Goal: Task Accomplishment & Management: Complete application form

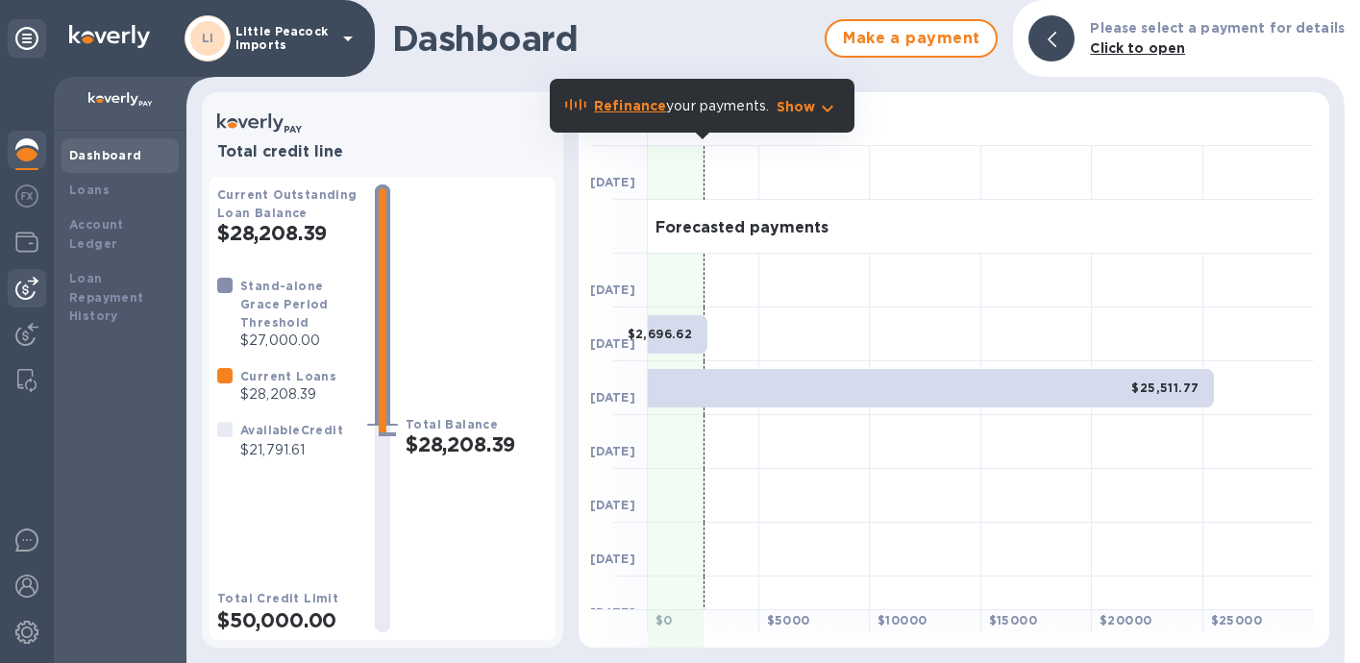
click at [31, 278] on img at bounding box center [26, 288] width 23 height 23
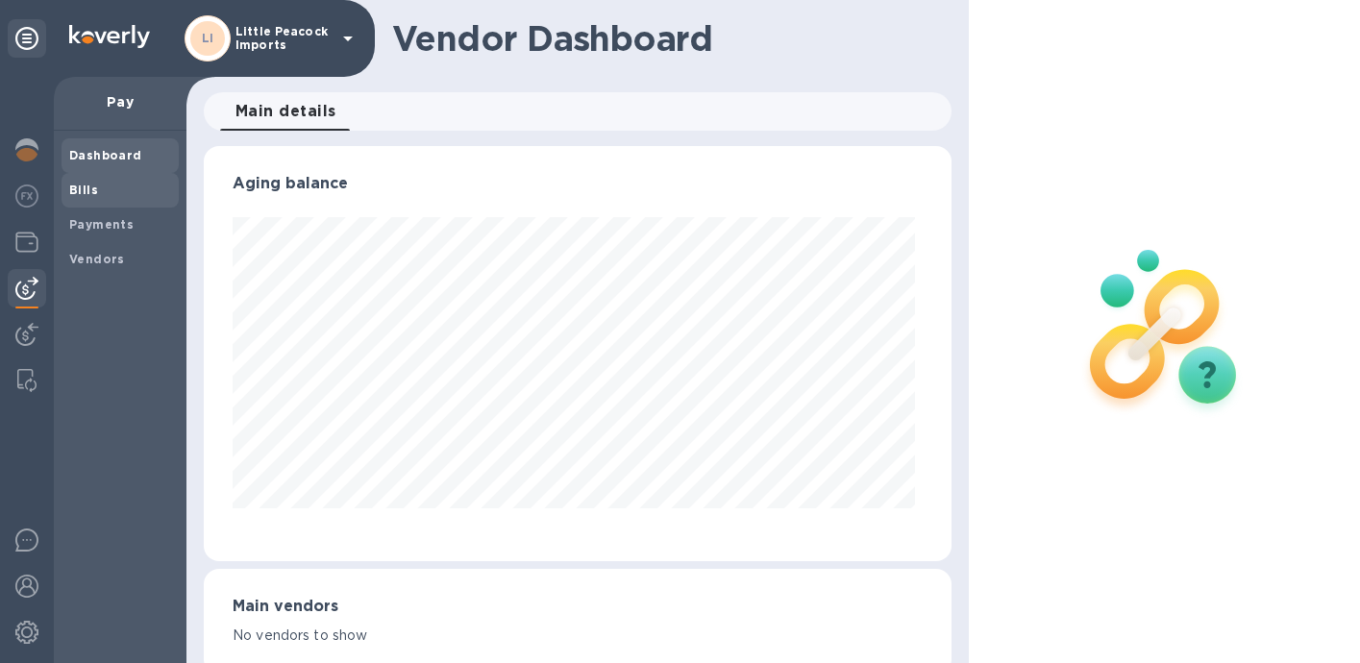
click at [88, 186] on b "Bills" at bounding box center [83, 190] width 29 height 14
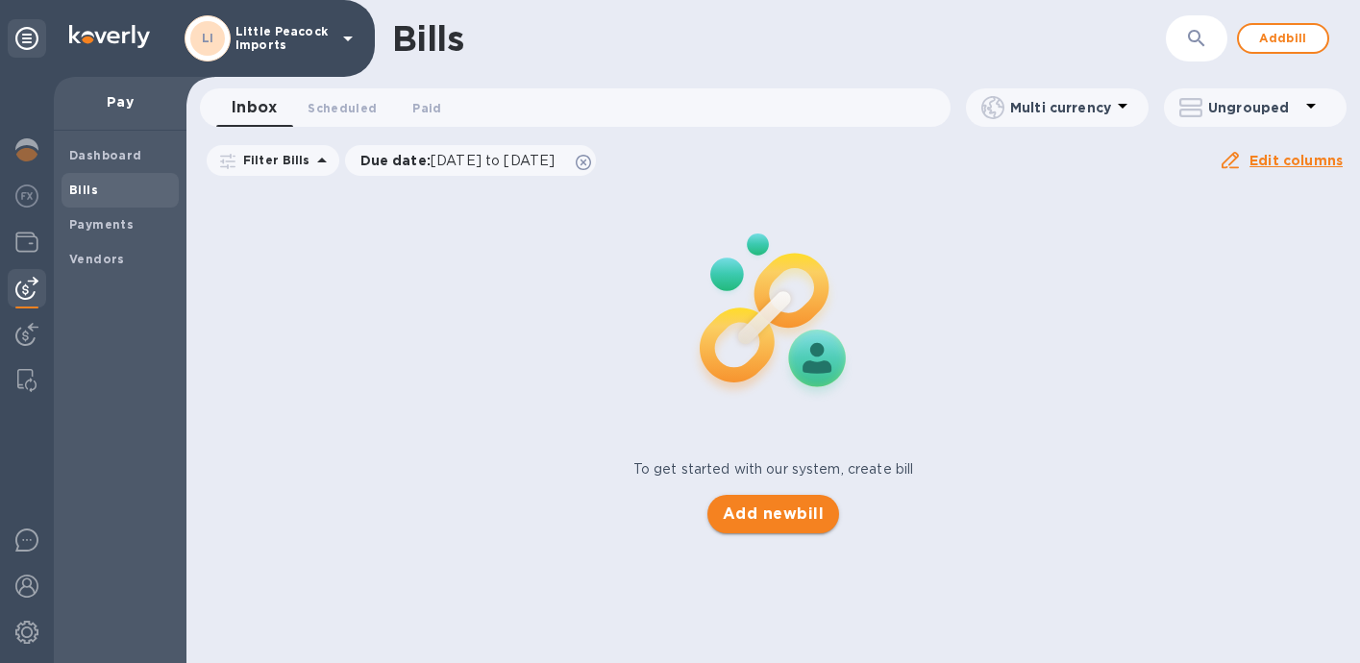
click at [791, 513] on span "Add new bill" at bounding box center [773, 514] width 101 height 23
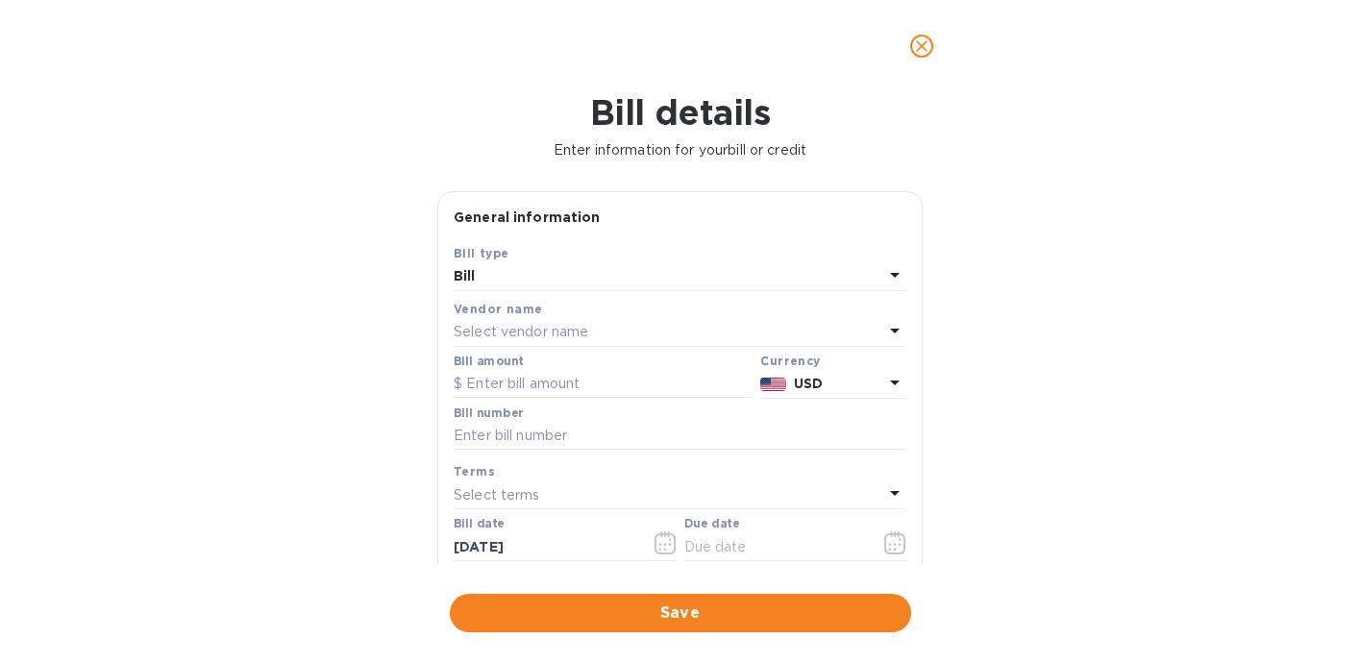
click at [569, 337] on p "Select vendor name" at bounding box center [521, 332] width 135 height 20
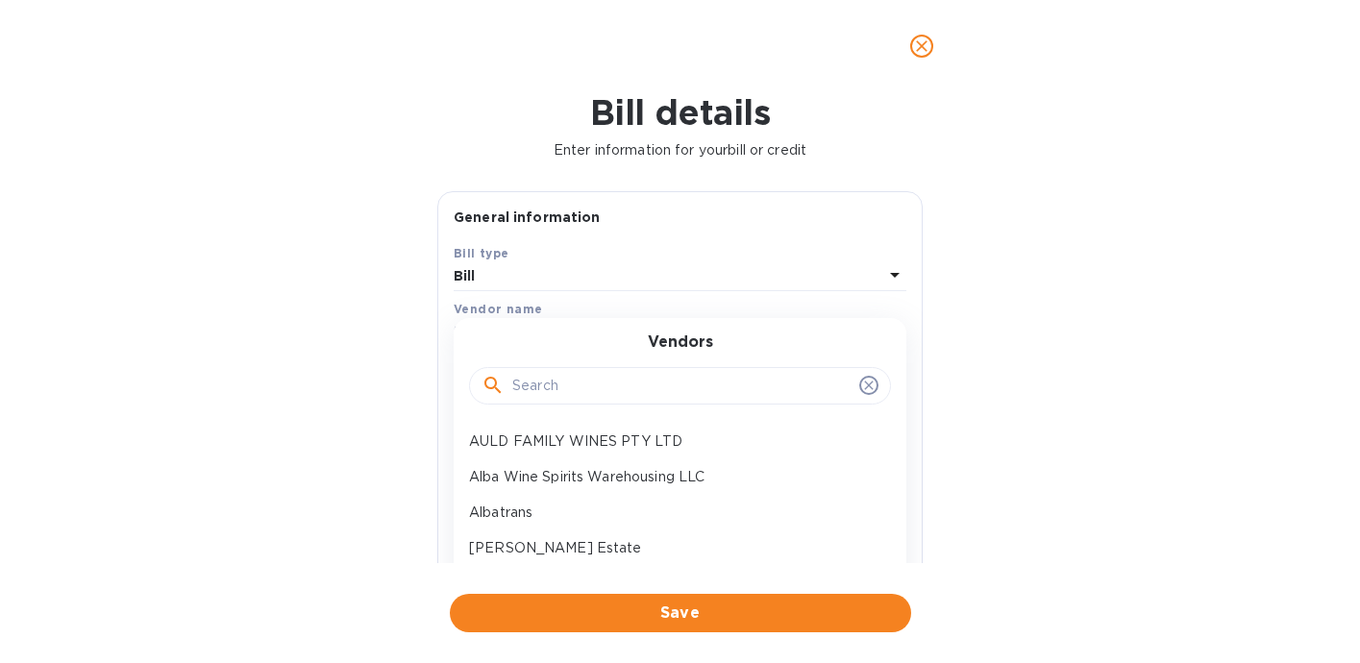
click at [661, 390] on input "text" at bounding box center [681, 386] width 339 height 29
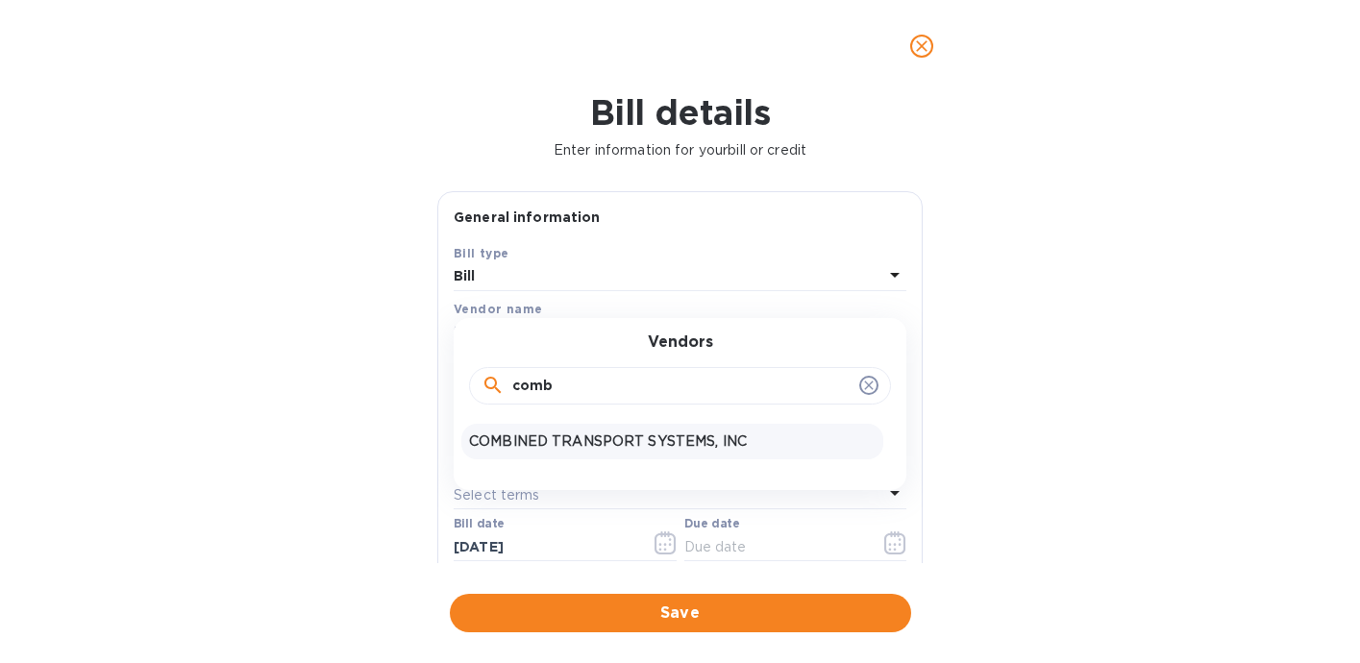
type input "comb"
click at [614, 438] on p "COMBINED TRANSPORT SYSTEMS, INC" at bounding box center [672, 442] width 407 height 20
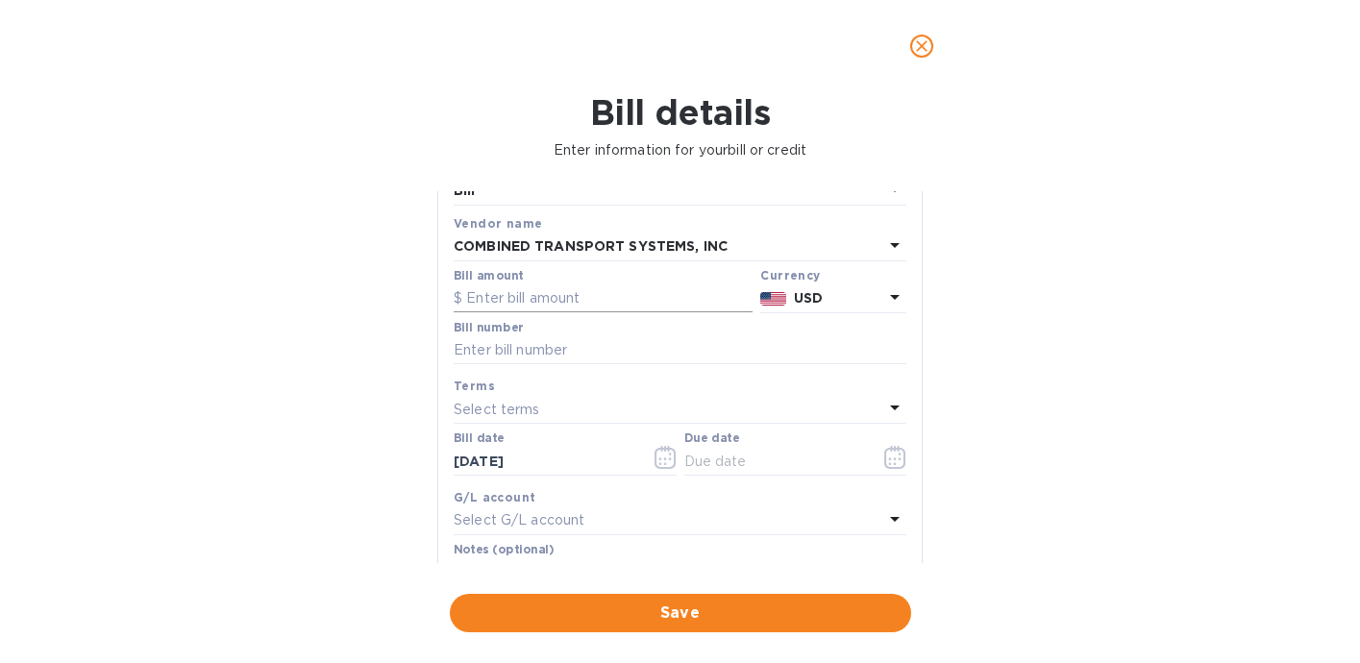
scroll to position [112, 0]
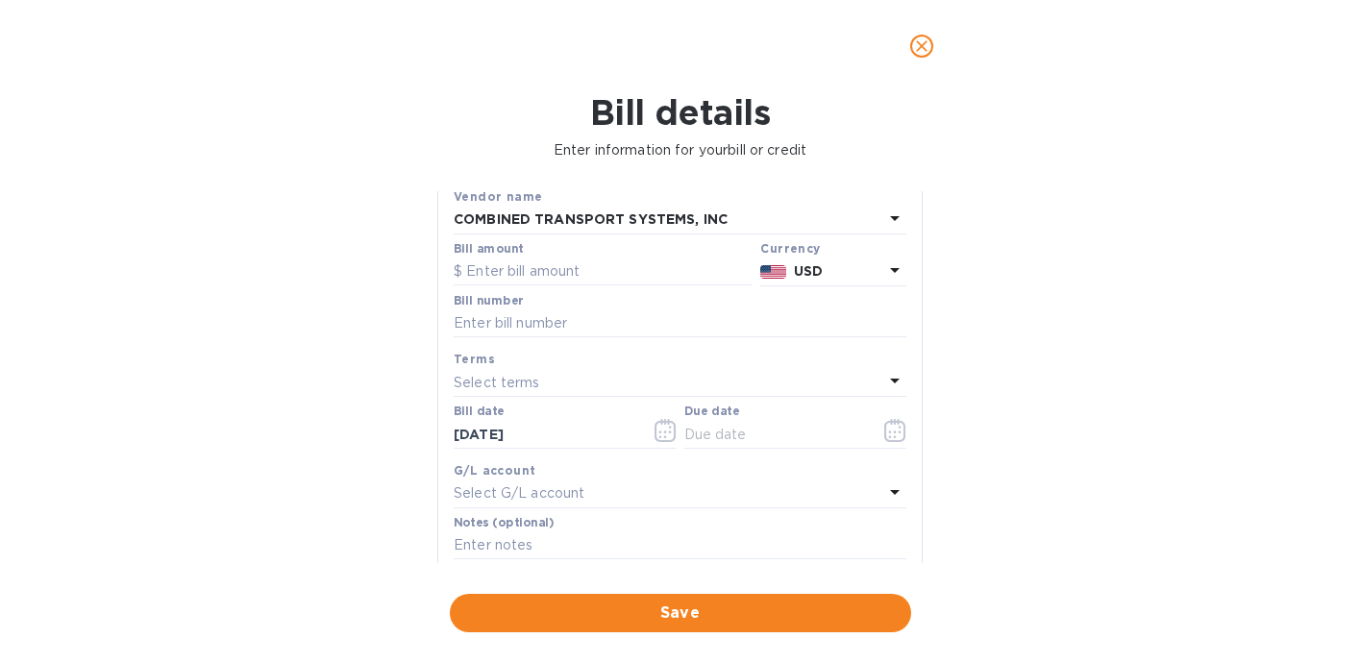
click at [603, 257] on div "Bill amount" at bounding box center [603, 264] width 299 height 44
click at [604, 278] on input "text" at bounding box center [603, 272] width 299 height 29
type input "5,852.92"
click at [597, 322] on input "text" at bounding box center [680, 323] width 453 height 29
paste input "114197"
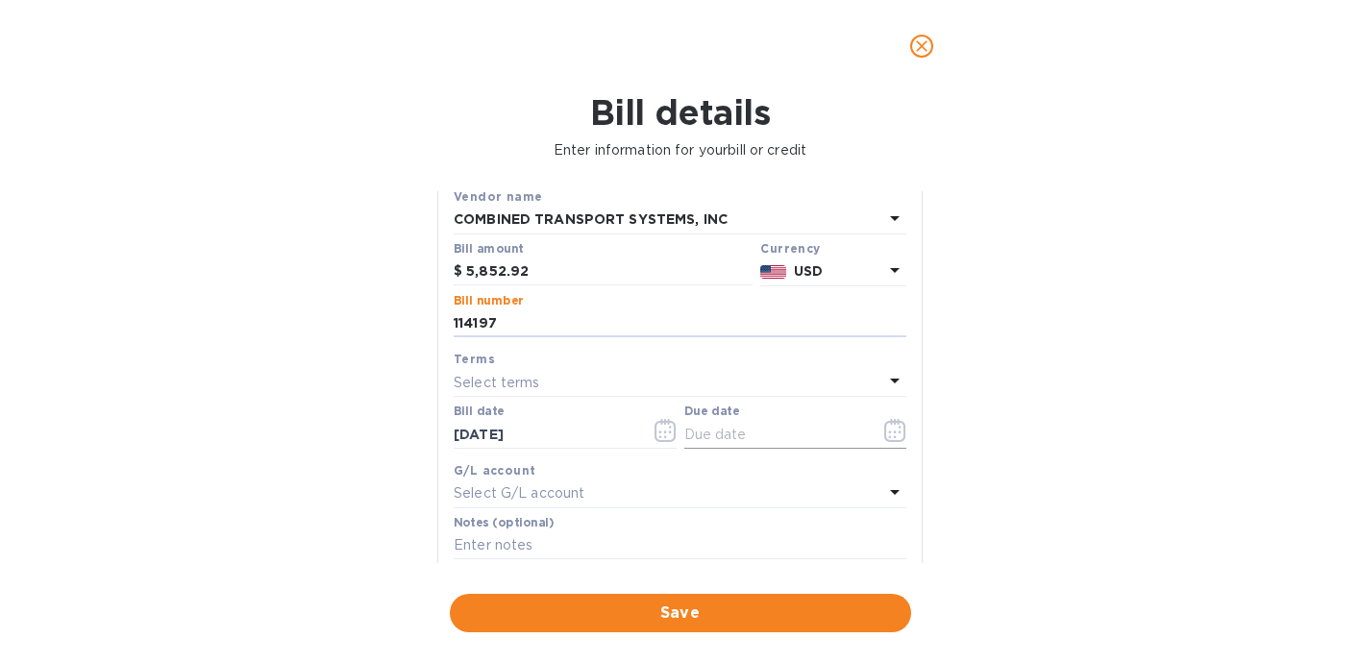
type input "114197"
click at [888, 436] on icon "button" at bounding box center [895, 430] width 22 height 23
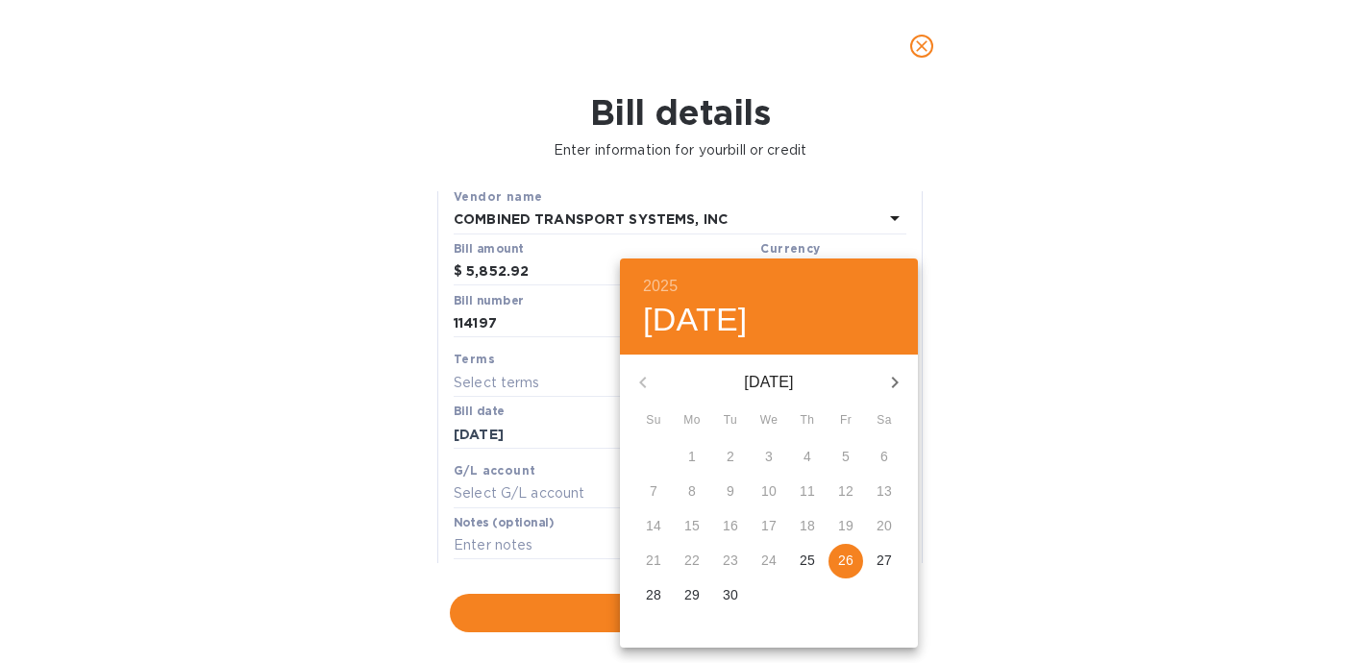
click at [845, 563] on p "26" at bounding box center [845, 560] width 15 height 19
type input "[DATE]"
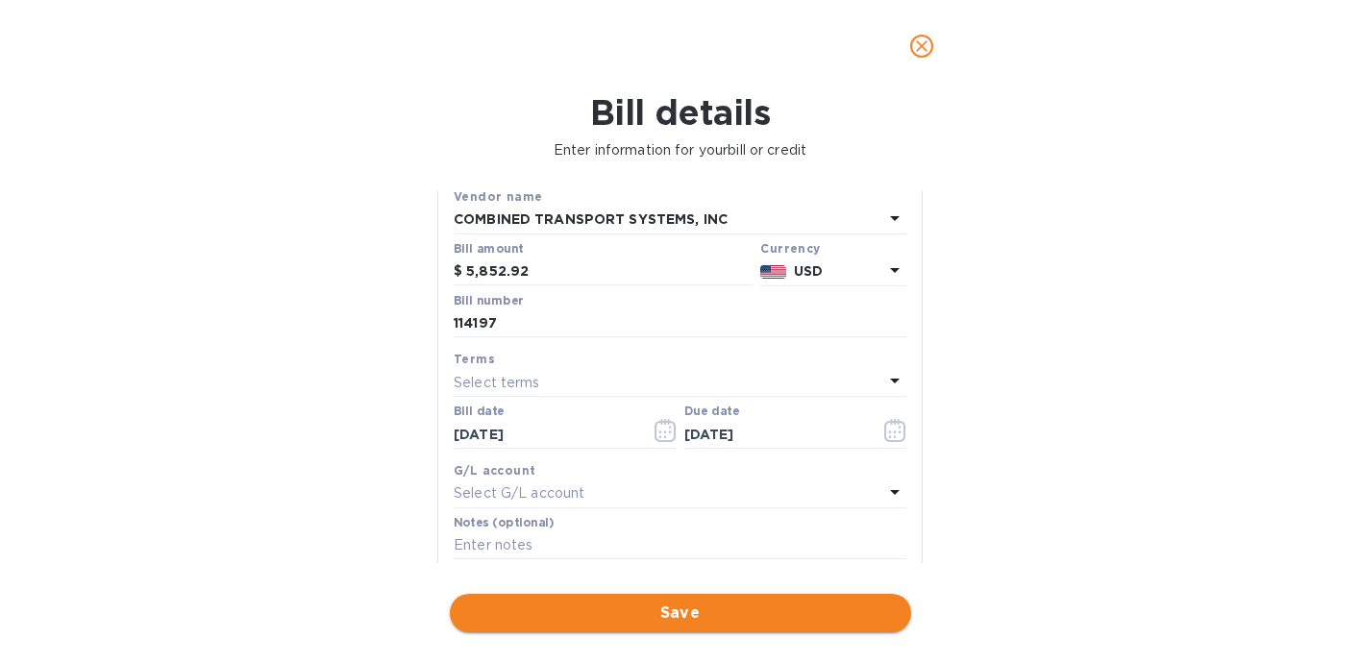
click at [717, 610] on span "Save" at bounding box center [680, 613] width 431 height 23
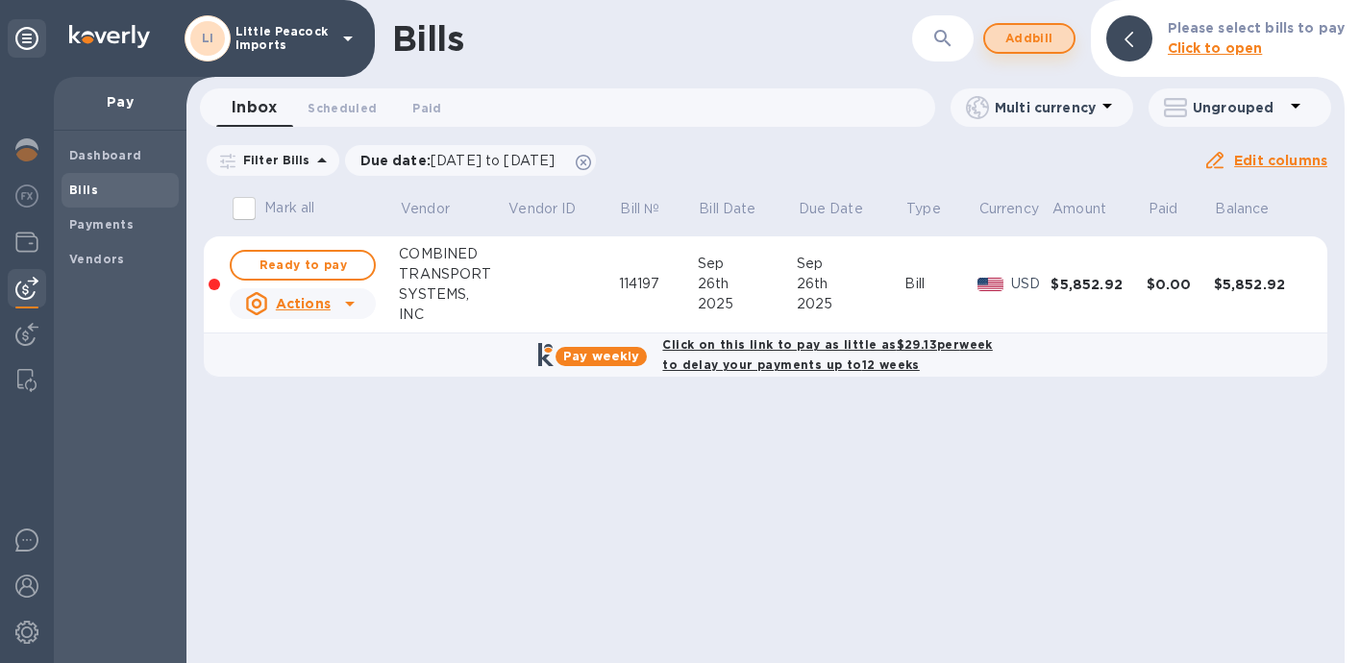
click at [1030, 36] on span "Add bill" at bounding box center [1029, 38] width 58 height 23
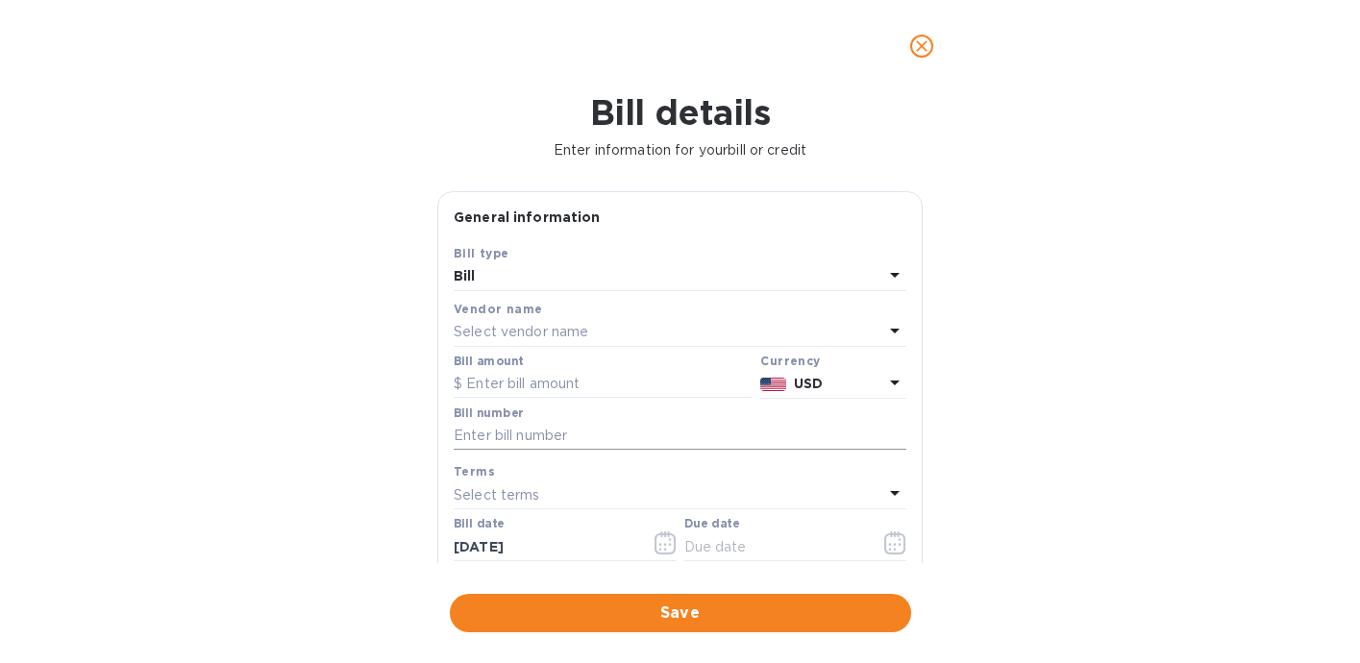
click at [564, 440] on input "text" at bounding box center [680, 436] width 453 height 29
paste input "114507"
type input "114507"
click at [534, 383] on input "text" at bounding box center [603, 384] width 299 height 29
type input "2,575.02"
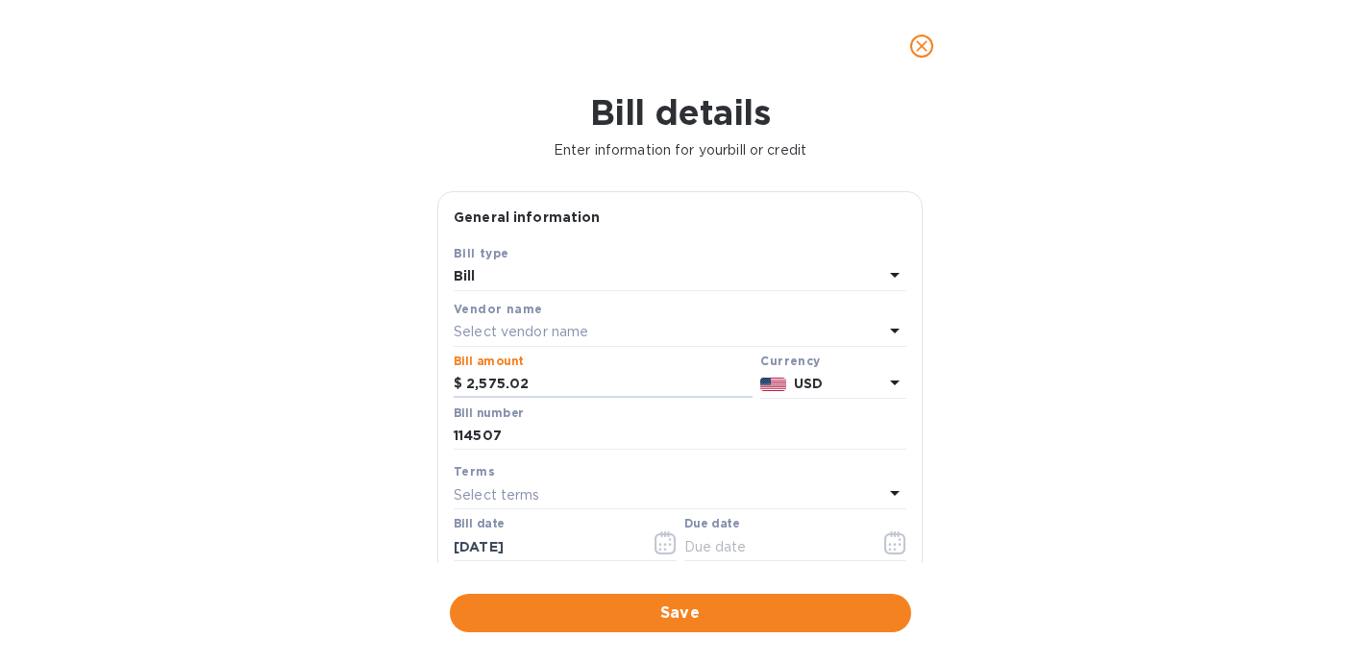
click at [523, 330] on p "Select vendor name" at bounding box center [521, 332] width 135 height 20
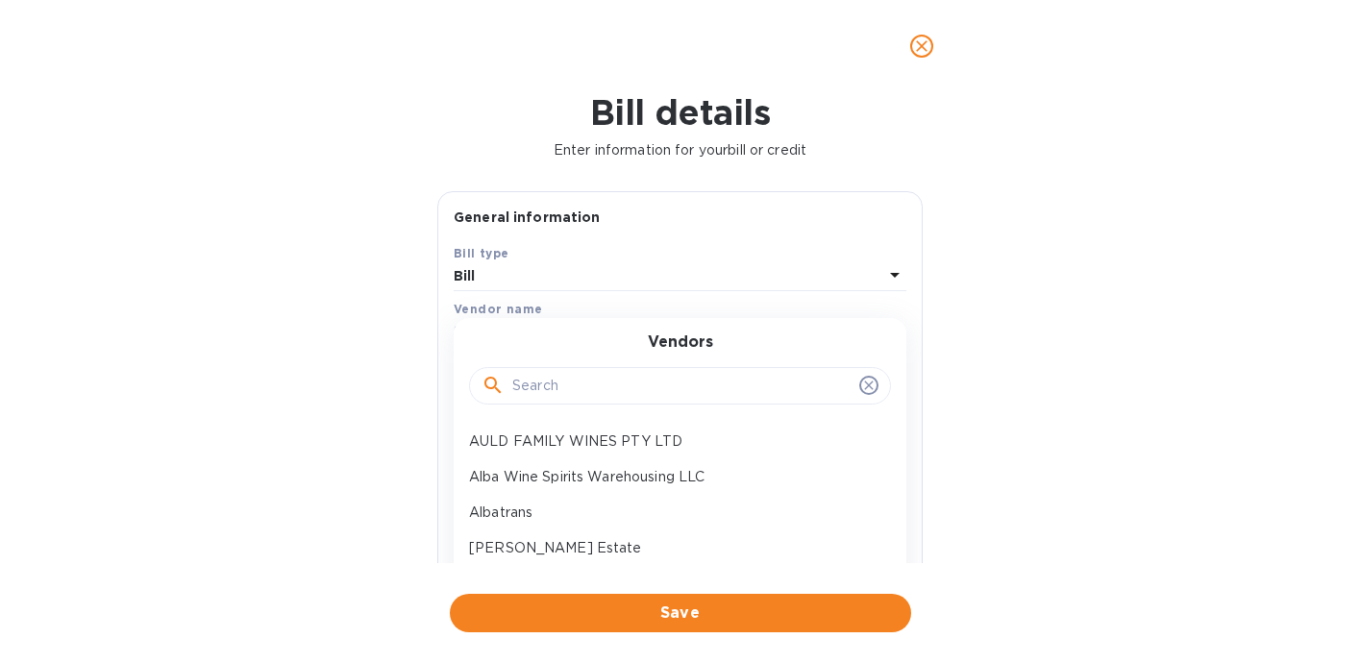
click at [558, 391] on input "text" at bounding box center [681, 386] width 339 height 29
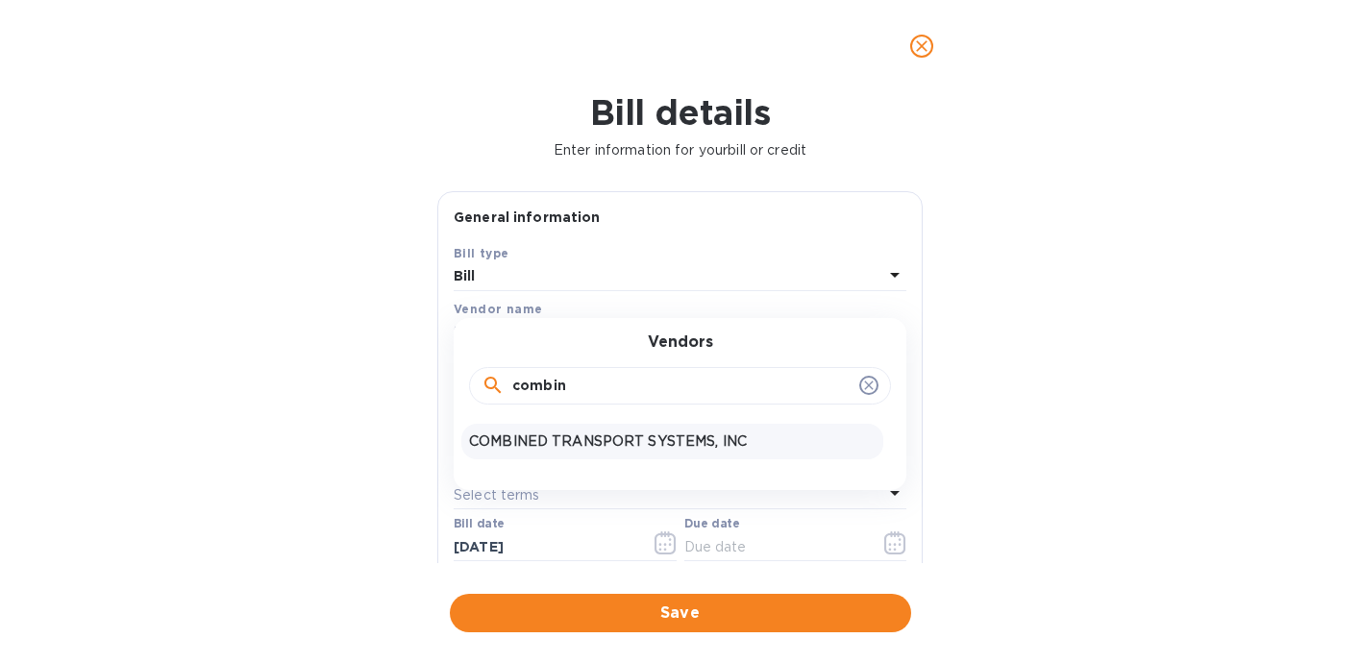
type input "combin"
click at [536, 449] on p "COMBINED TRANSPORT SYSTEMS, INC" at bounding box center [672, 442] width 407 height 20
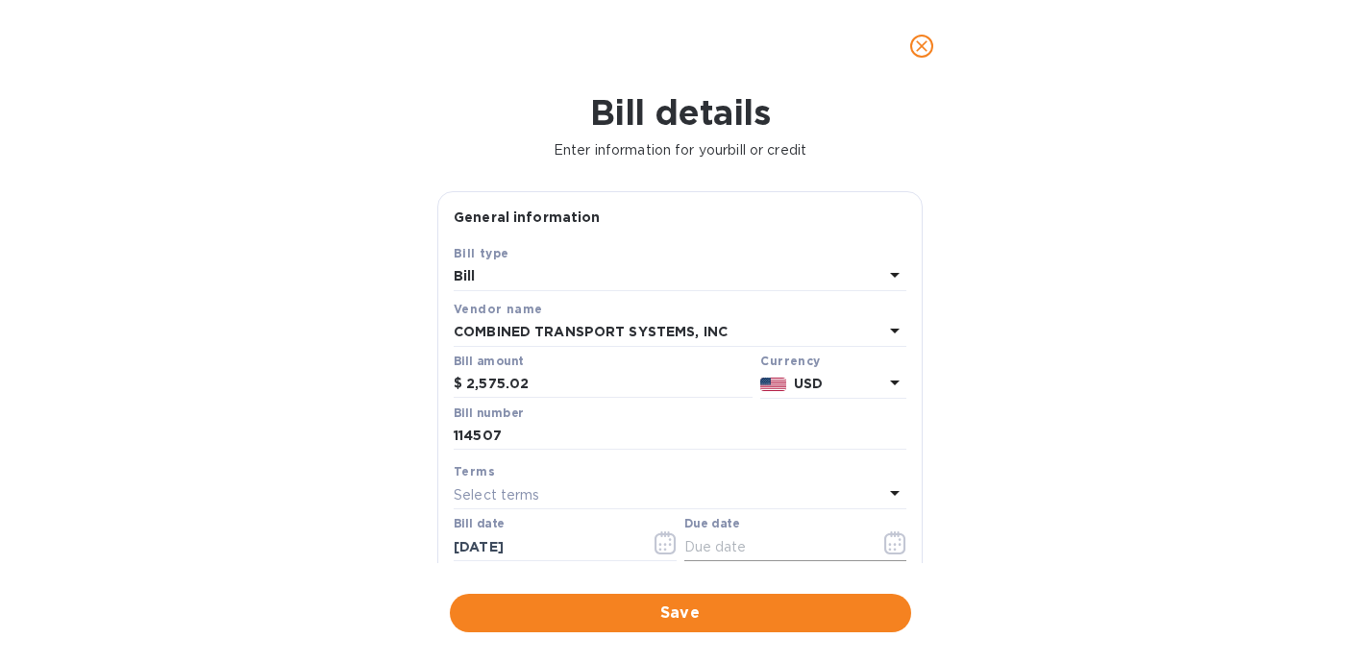
click at [888, 550] on icon "button" at bounding box center [895, 542] width 22 height 23
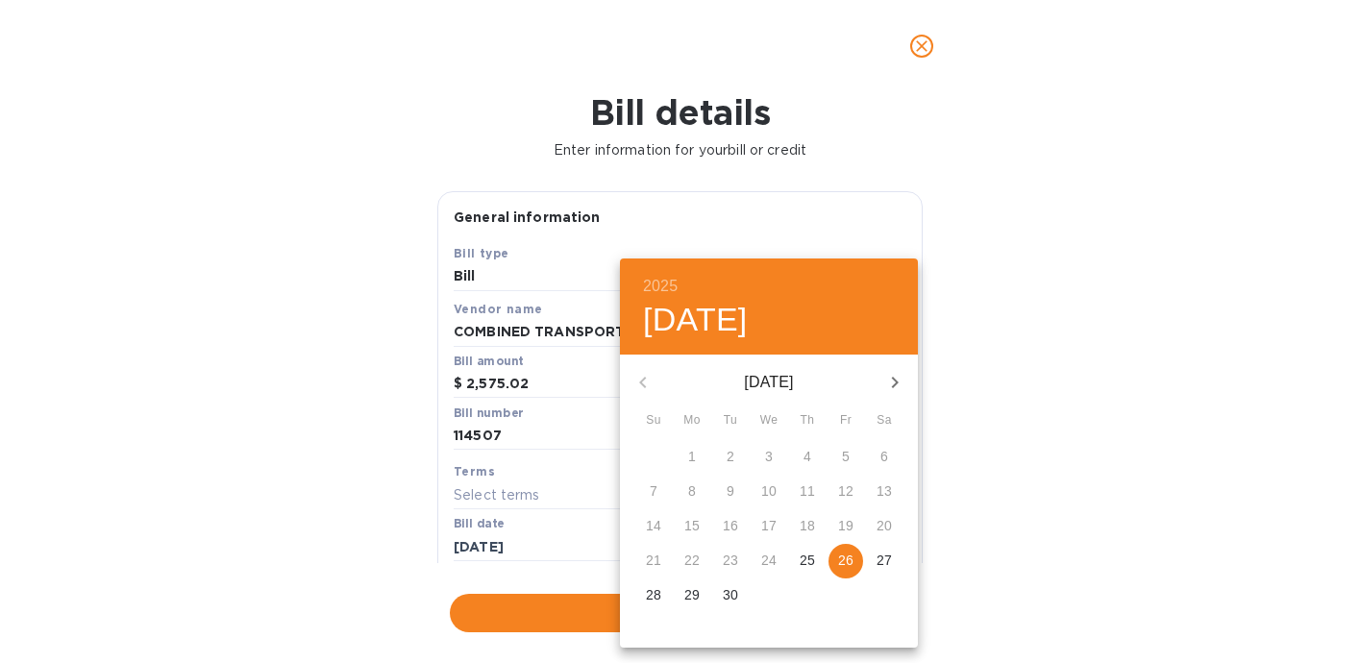
click at [858, 568] on span "26" at bounding box center [845, 560] width 35 height 19
type input "[DATE]"
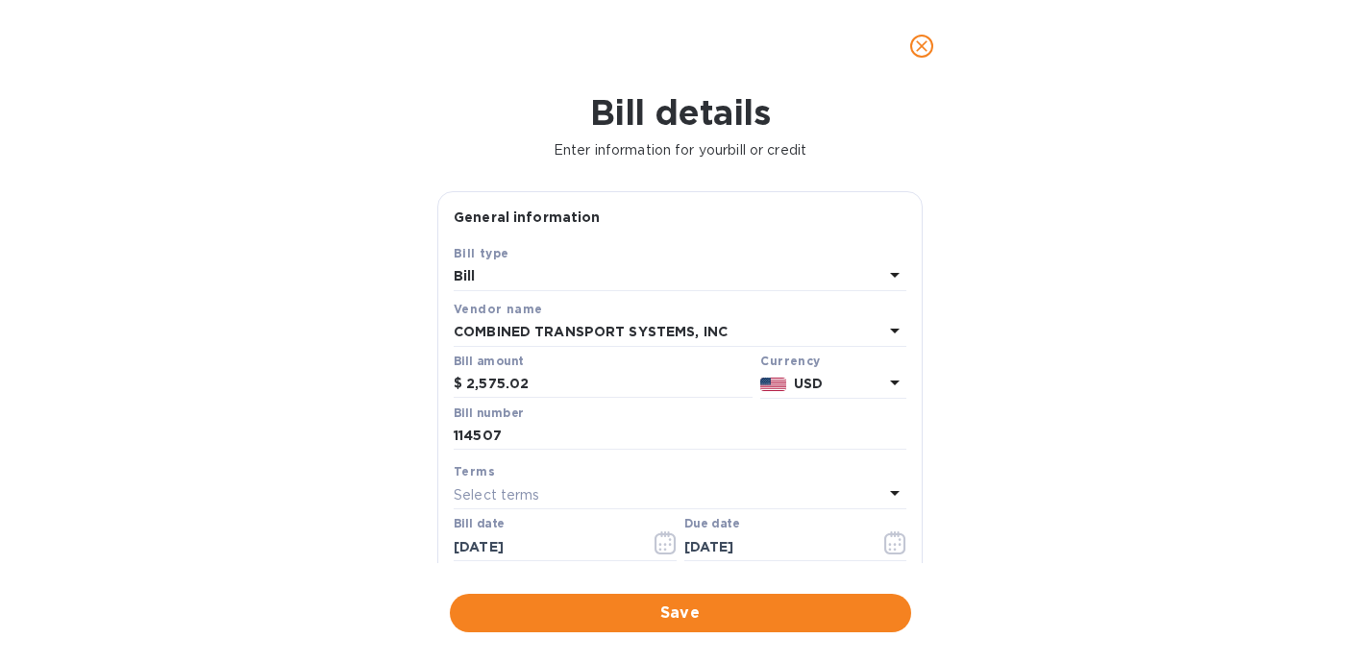
scroll to position [5, 0]
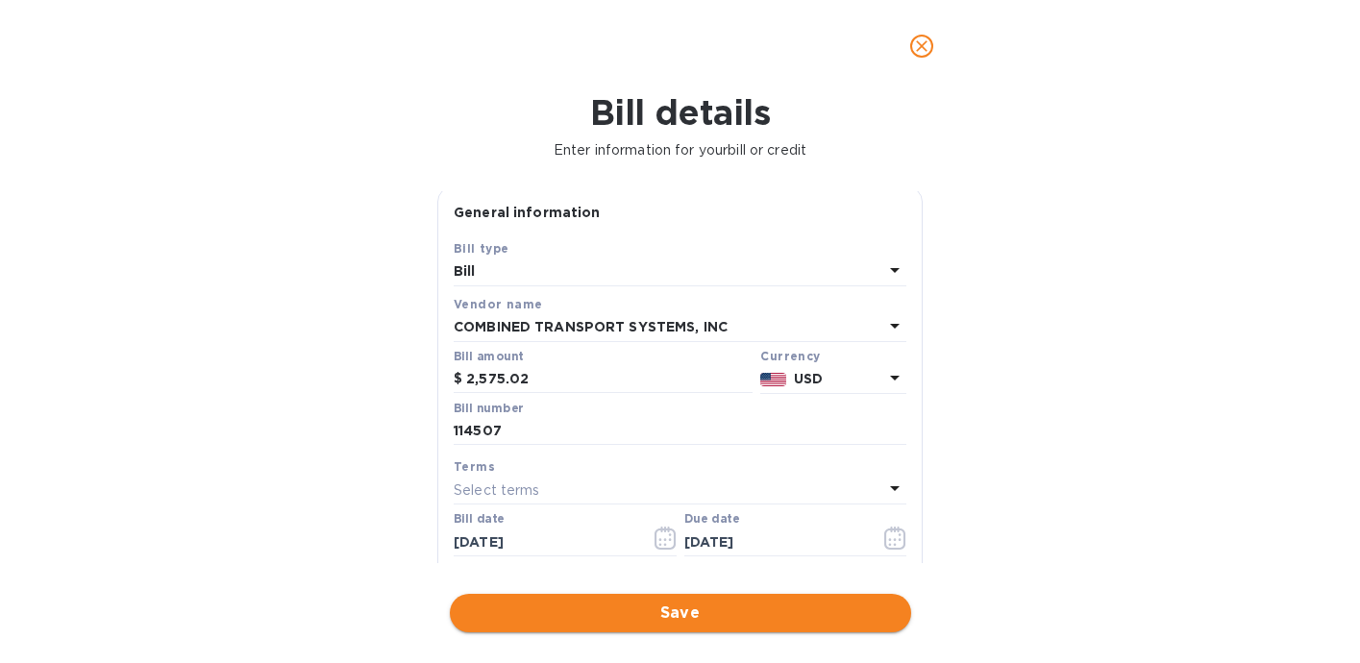
click at [716, 619] on span "Save" at bounding box center [680, 613] width 431 height 23
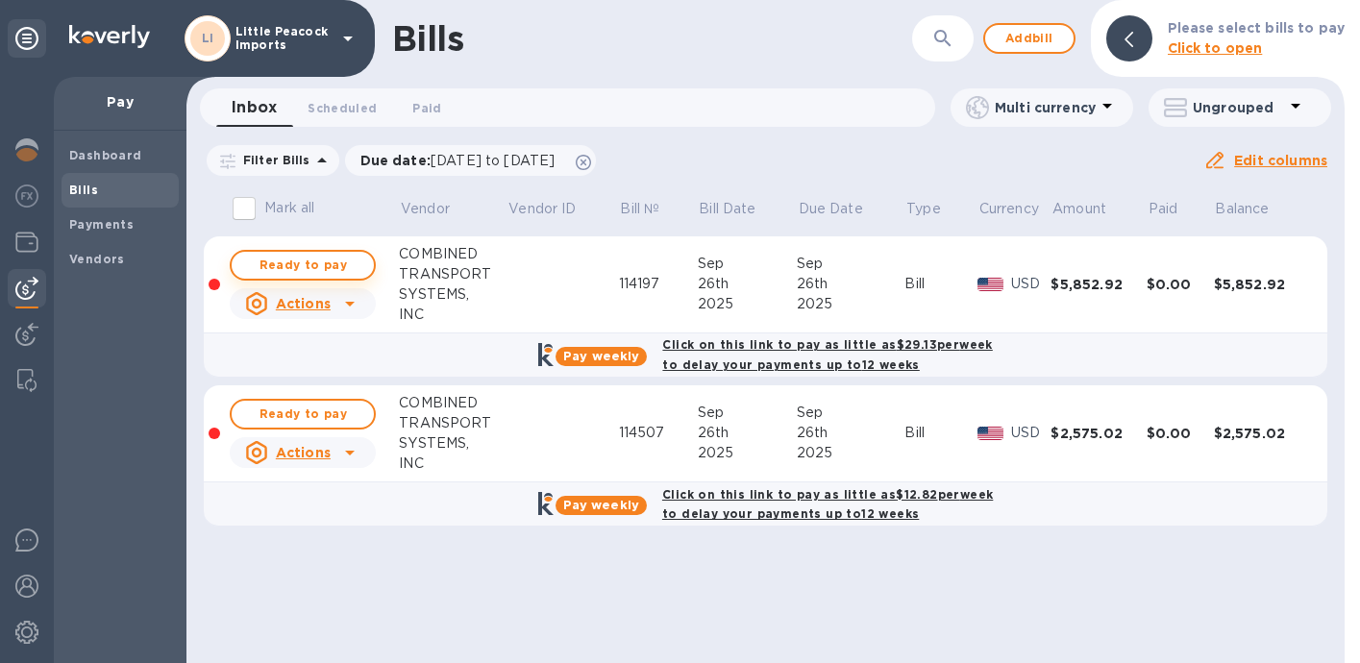
click at [274, 260] on span "Ready to pay" at bounding box center [302, 265] width 111 height 23
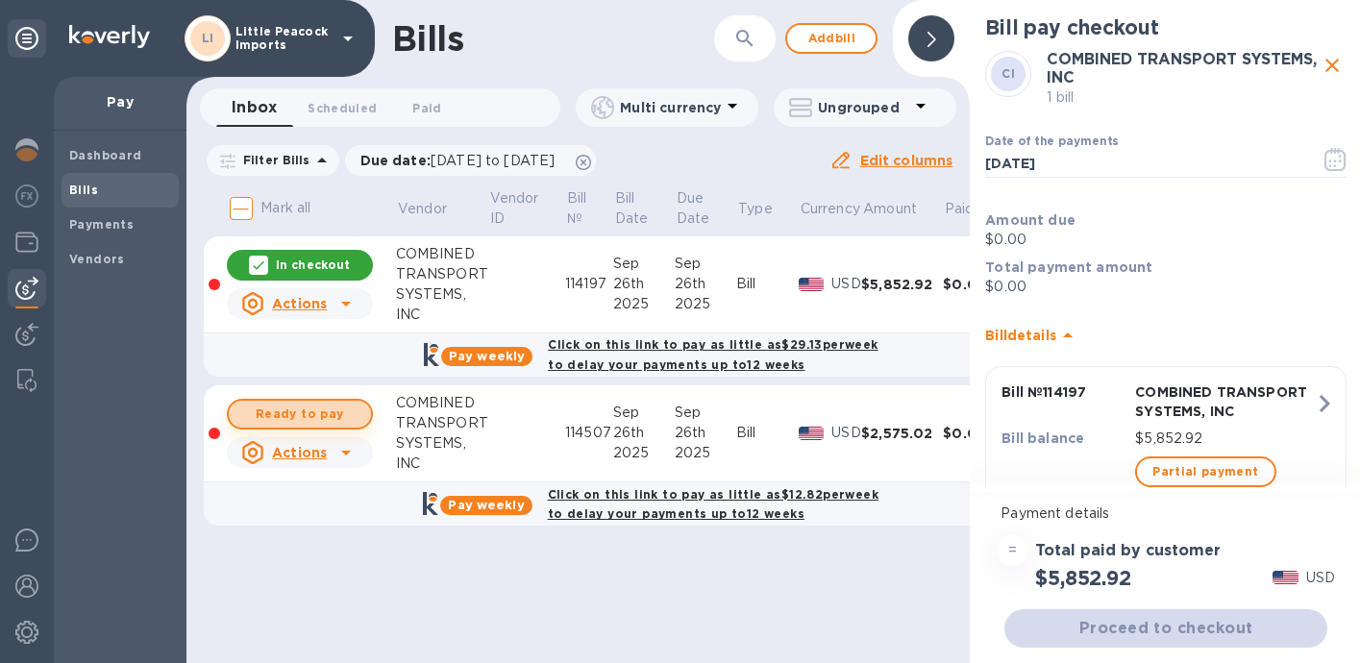
click at [300, 414] on span "Ready to pay" at bounding box center [299, 414] width 111 height 23
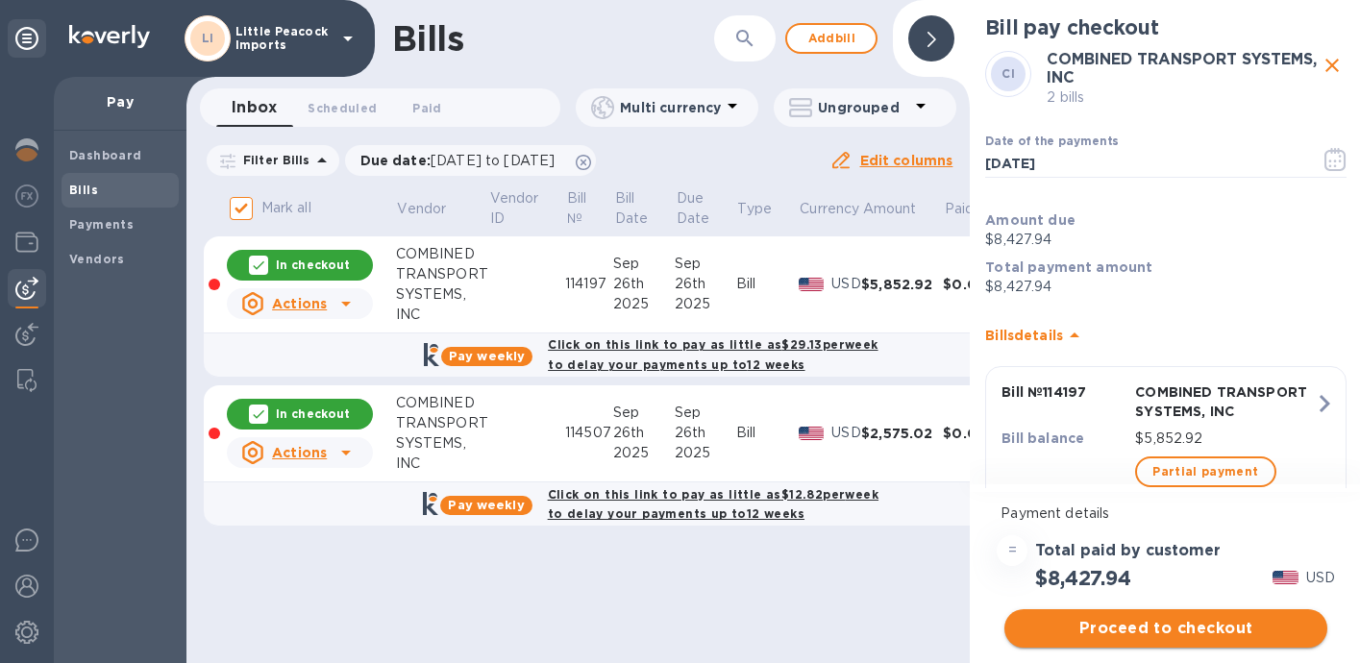
click at [1180, 633] on span "Proceed to checkout" at bounding box center [1166, 628] width 292 height 23
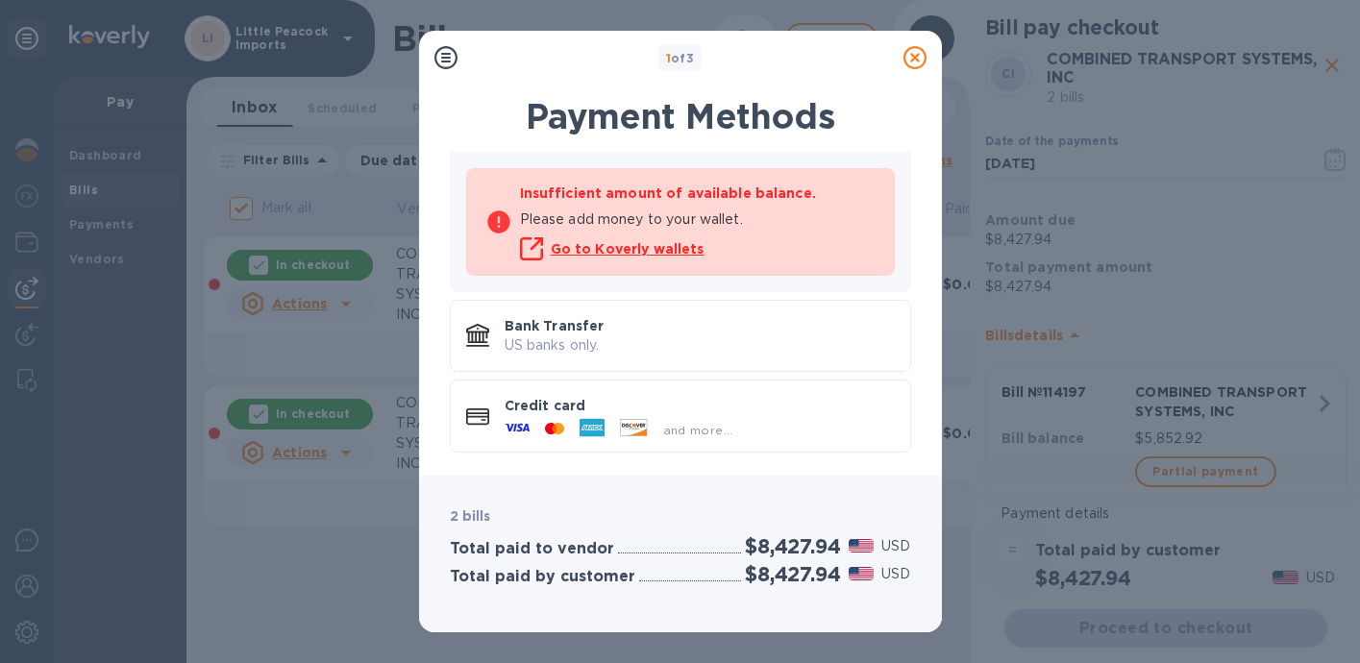
scroll to position [164, 0]
click at [730, 318] on p "Bank Transfer" at bounding box center [700, 326] width 390 height 19
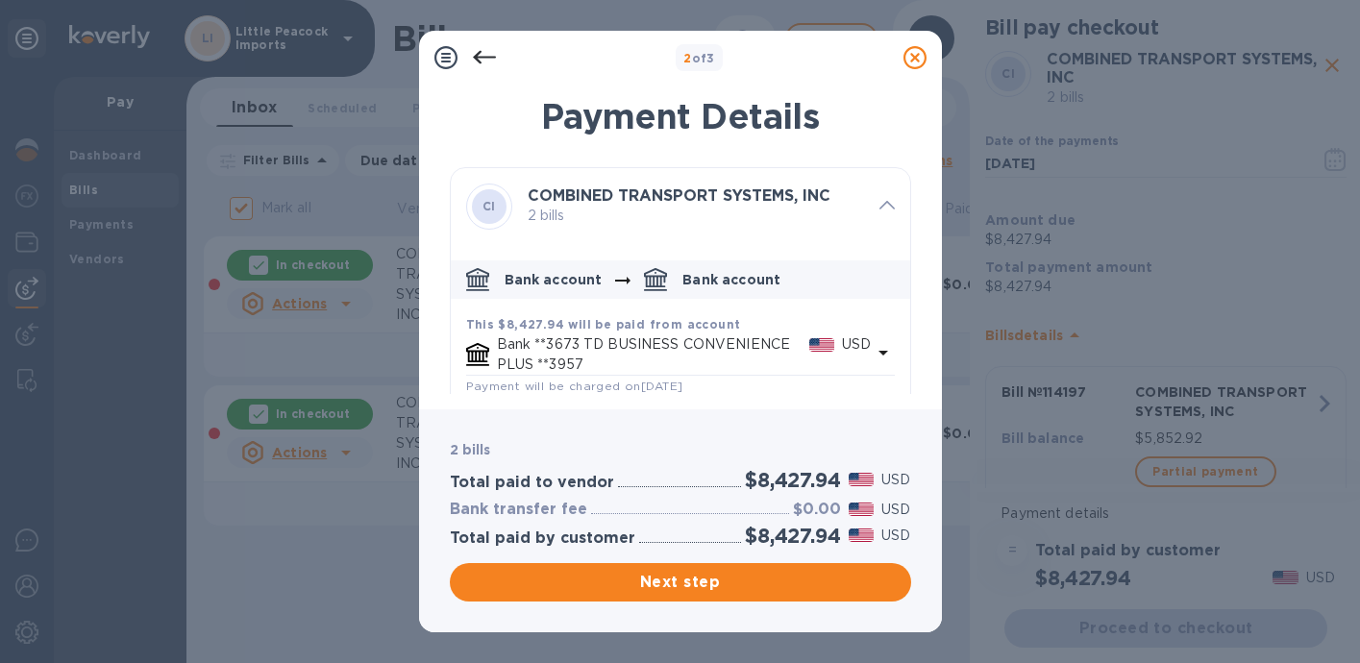
scroll to position [104, 0]
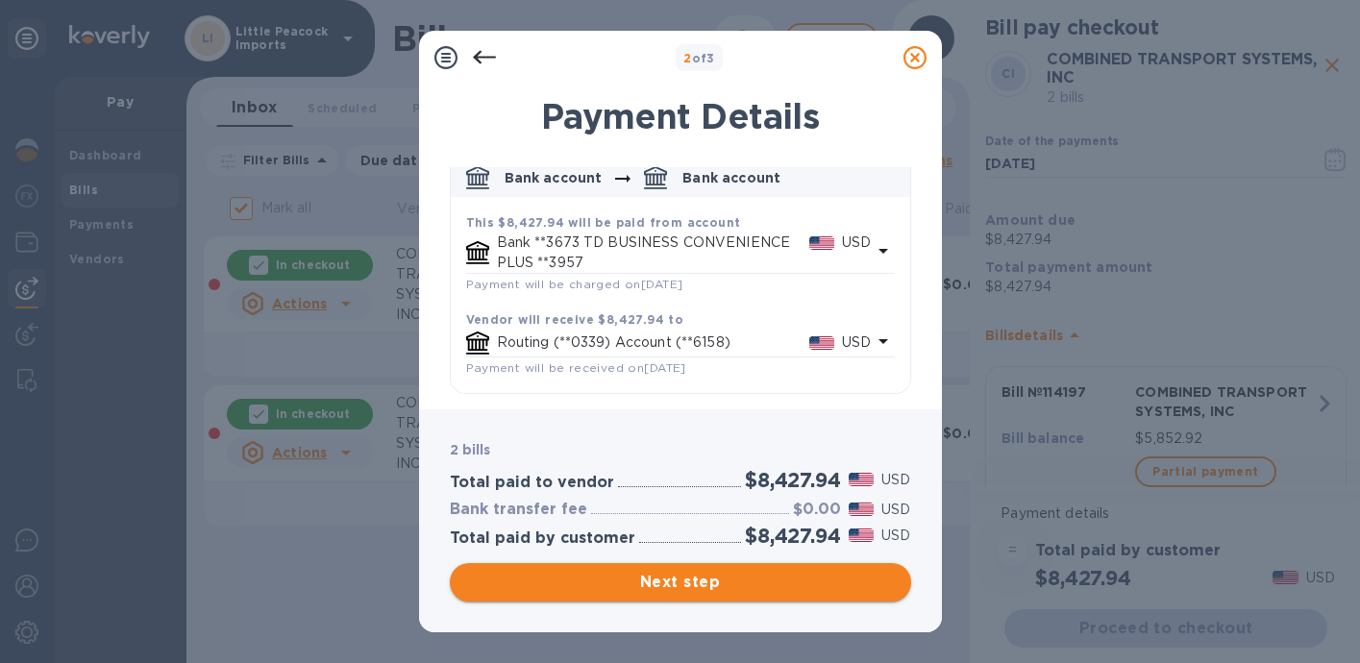
click at [728, 576] on span "Next step" at bounding box center [680, 582] width 431 height 23
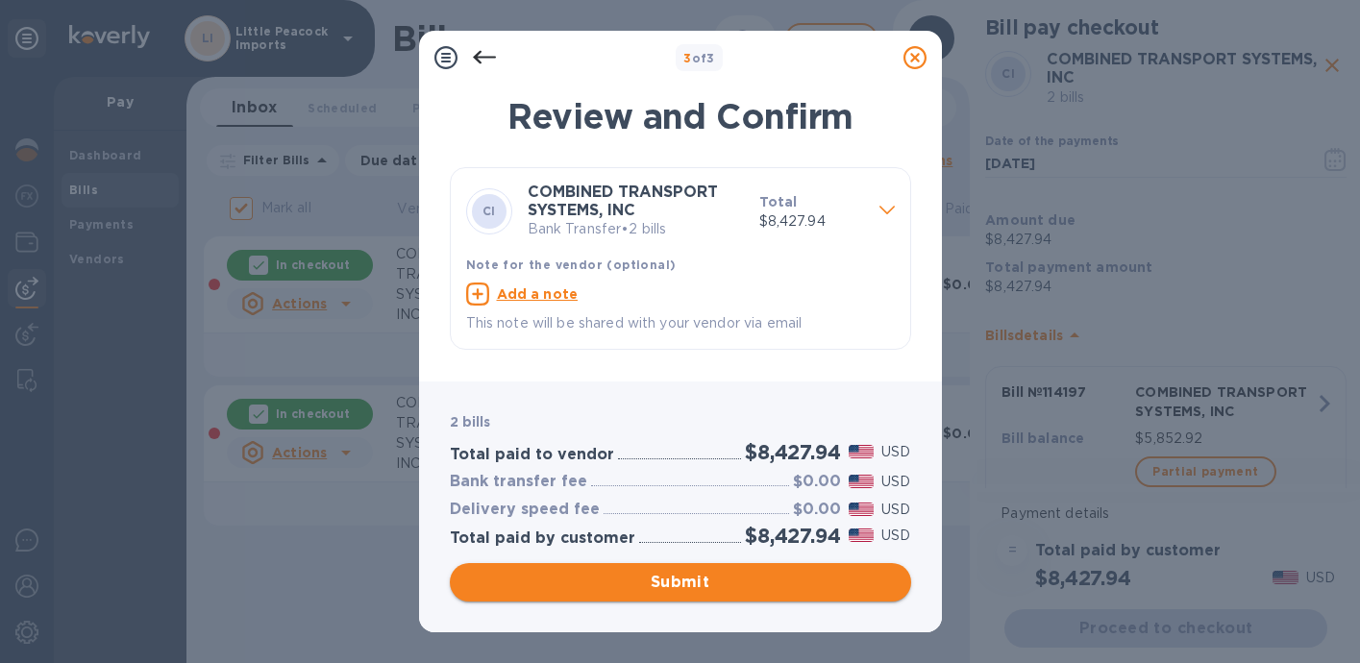
click at [687, 578] on span "Submit" at bounding box center [680, 582] width 431 height 23
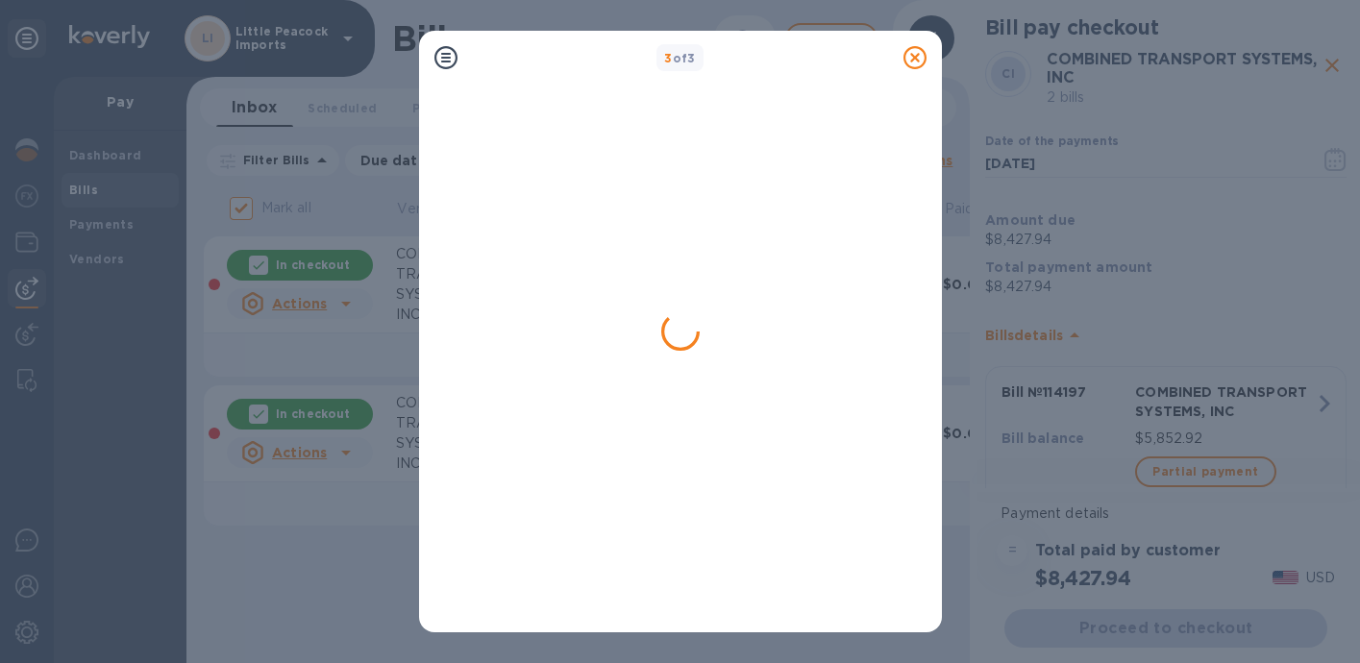
checkbox input "false"
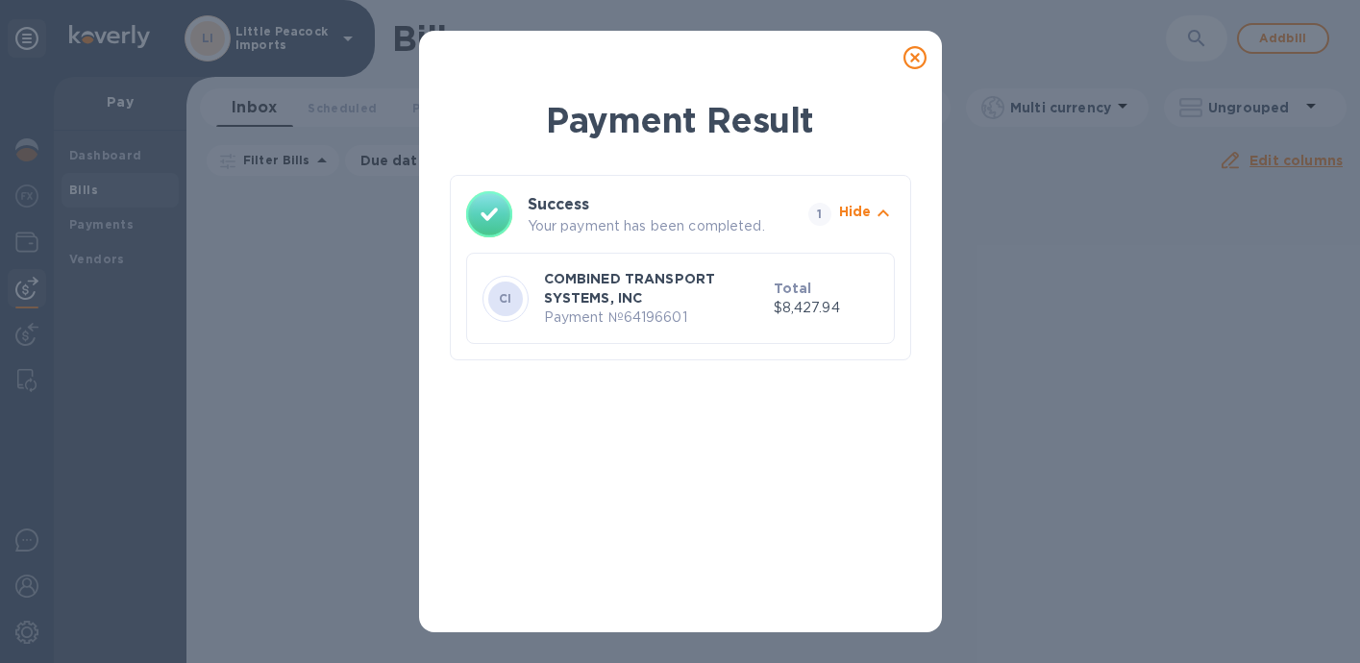
click at [915, 56] on icon at bounding box center [914, 57] width 23 height 23
